Goal: Check status

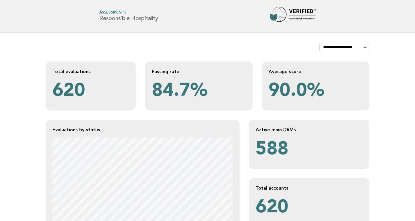
scroll to position [160, 0]
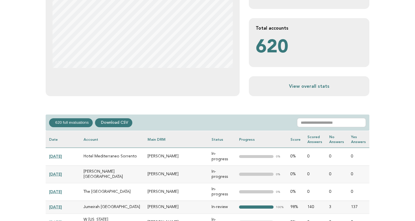
scroll to position [160, 0]
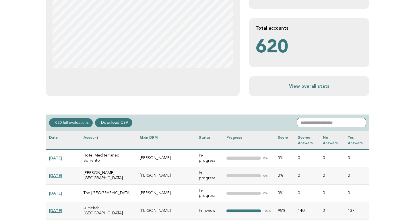
click at [330, 121] on input "text" at bounding box center [331, 122] width 69 height 9
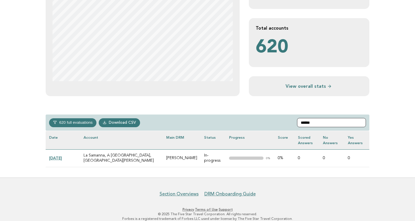
type input "******"
click at [58, 155] on link "[DATE]" at bounding box center [55, 157] width 13 height 5
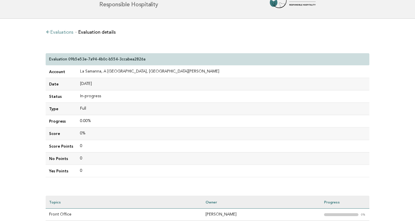
scroll to position [14, 0]
